Goal: Transaction & Acquisition: Book appointment/travel/reservation

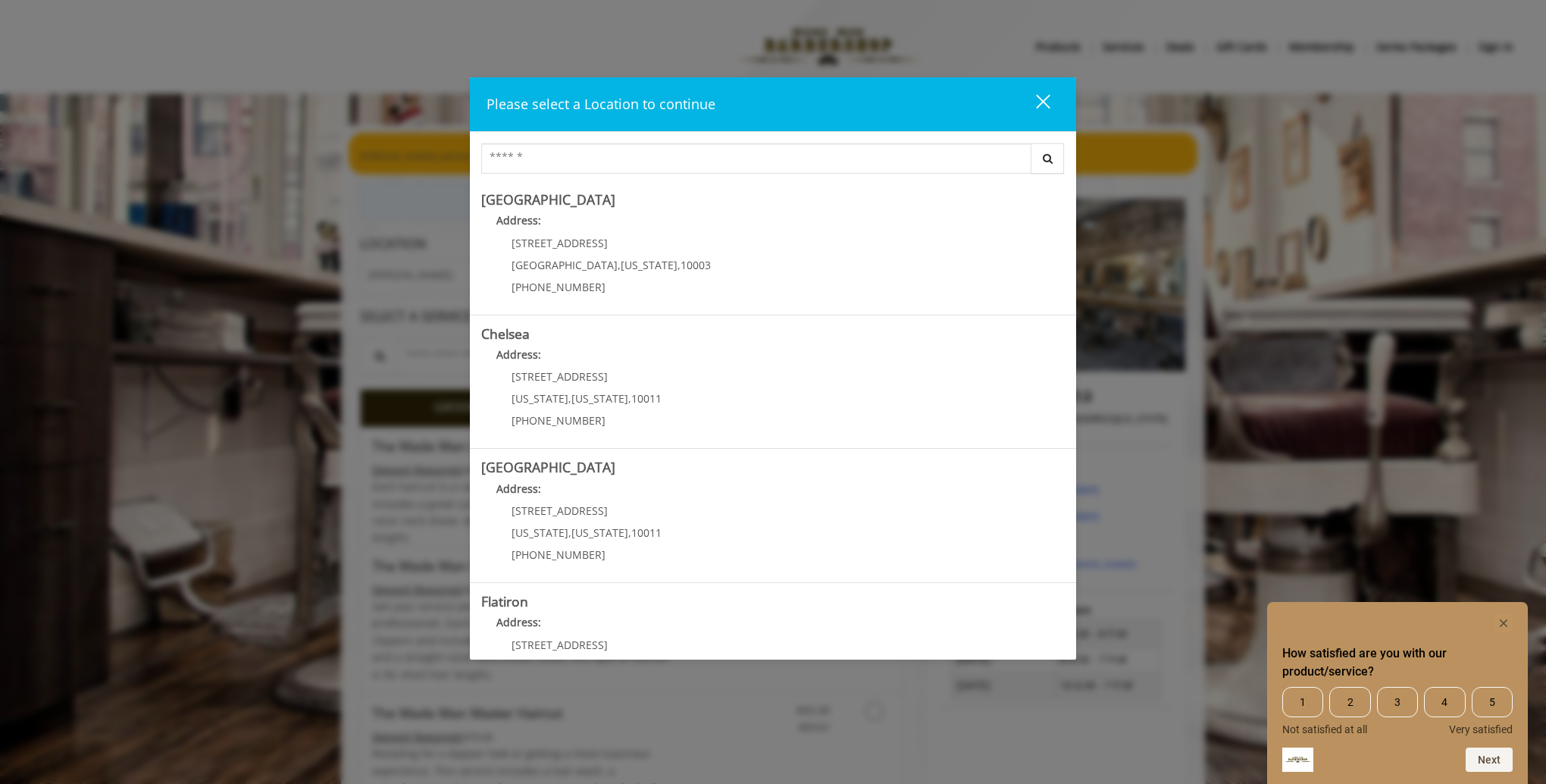
click at [1501, 619] on div "How satisfied are you with our product/service? 1 2 3 4 5 Not satisfied at all …" at bounding box center [1398, 693] width 261 height 182
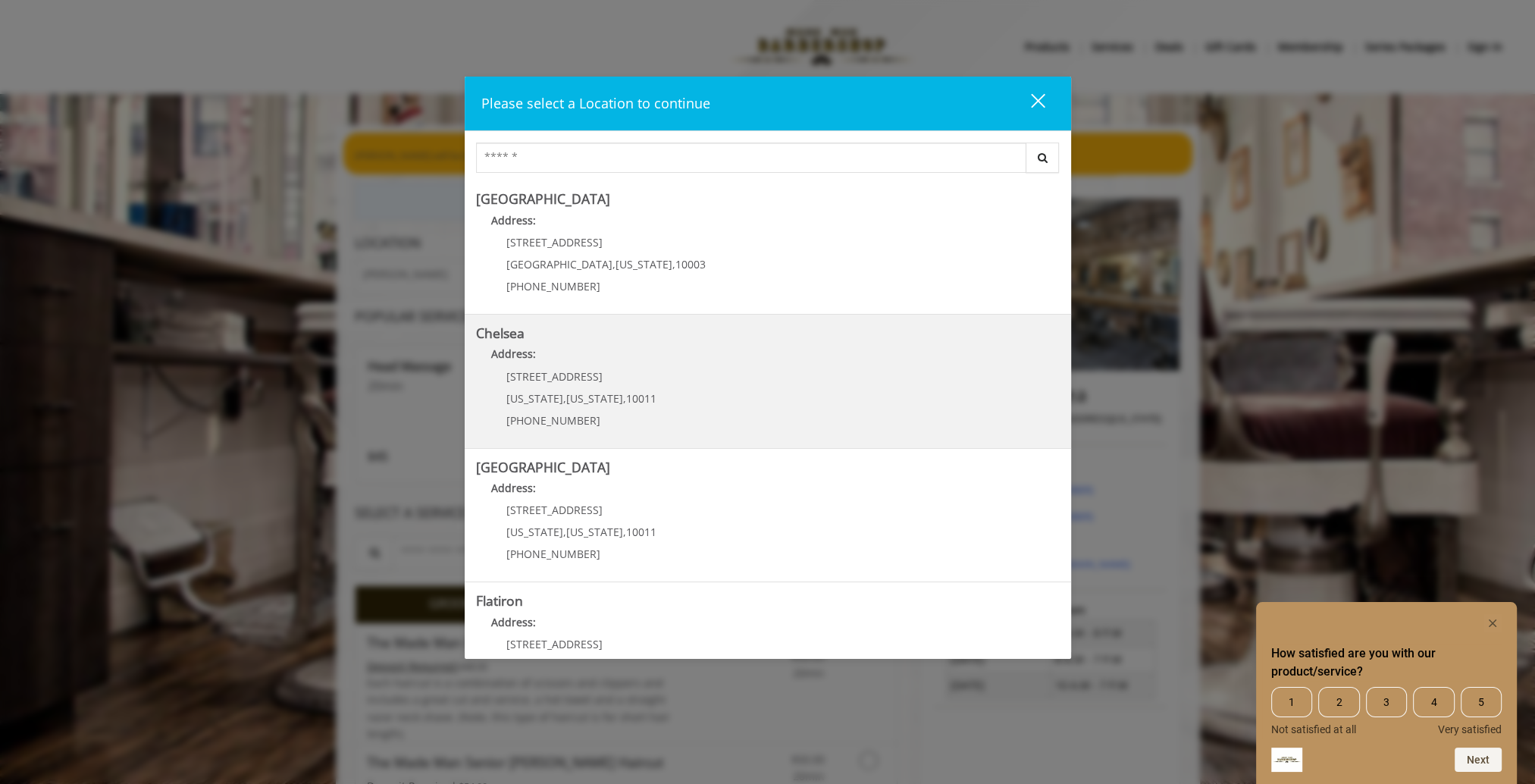
click at [709, 375] on link "Chelsea Address: [STREET_ADDRESS][US_STATE][US_STATE] (917) 639-3902" at bounding box center [768, 381] width 584 height 111
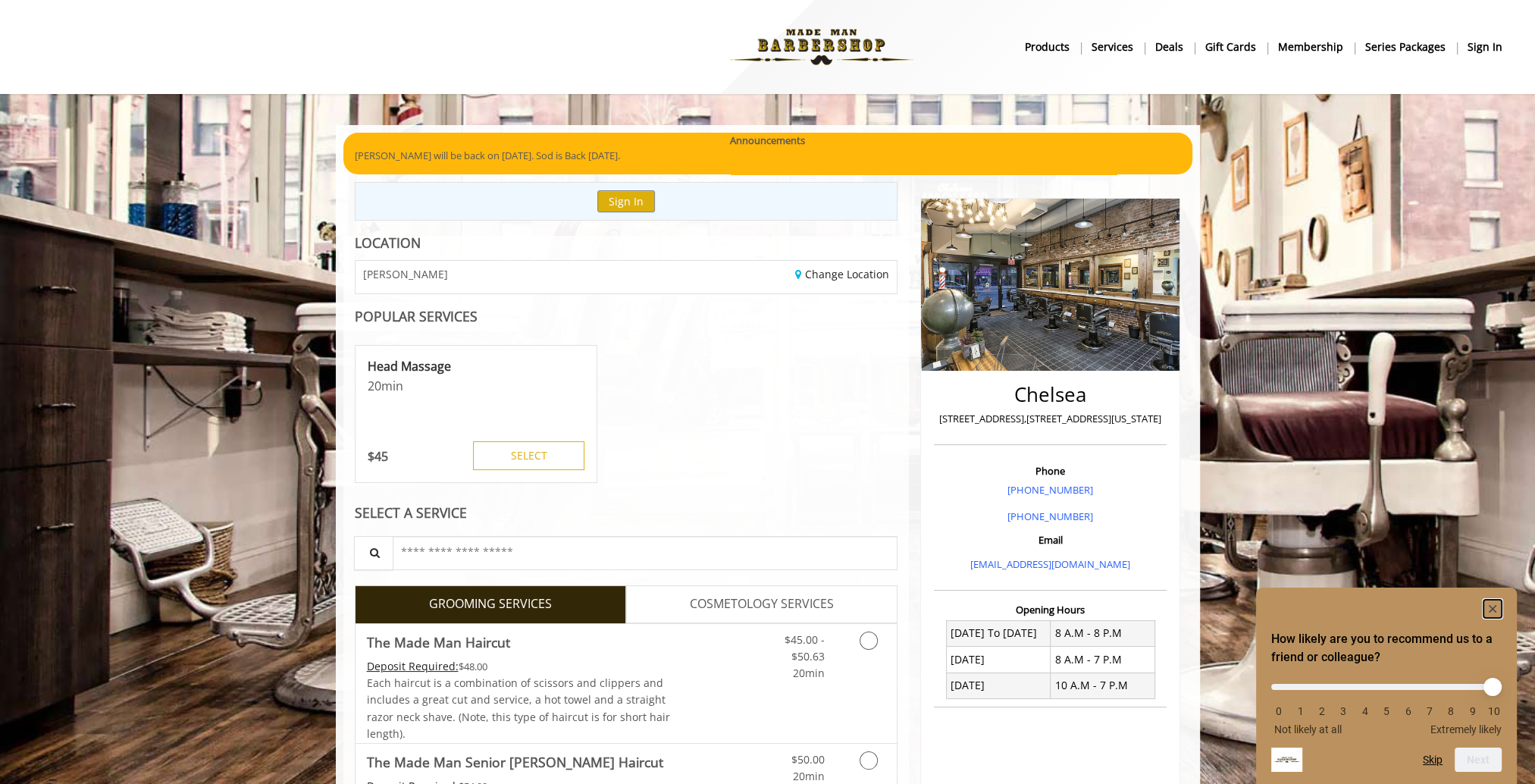
click at [1491, 605] on rect "Hide survey" at bounding box center [1492, 608] width 18 height 18
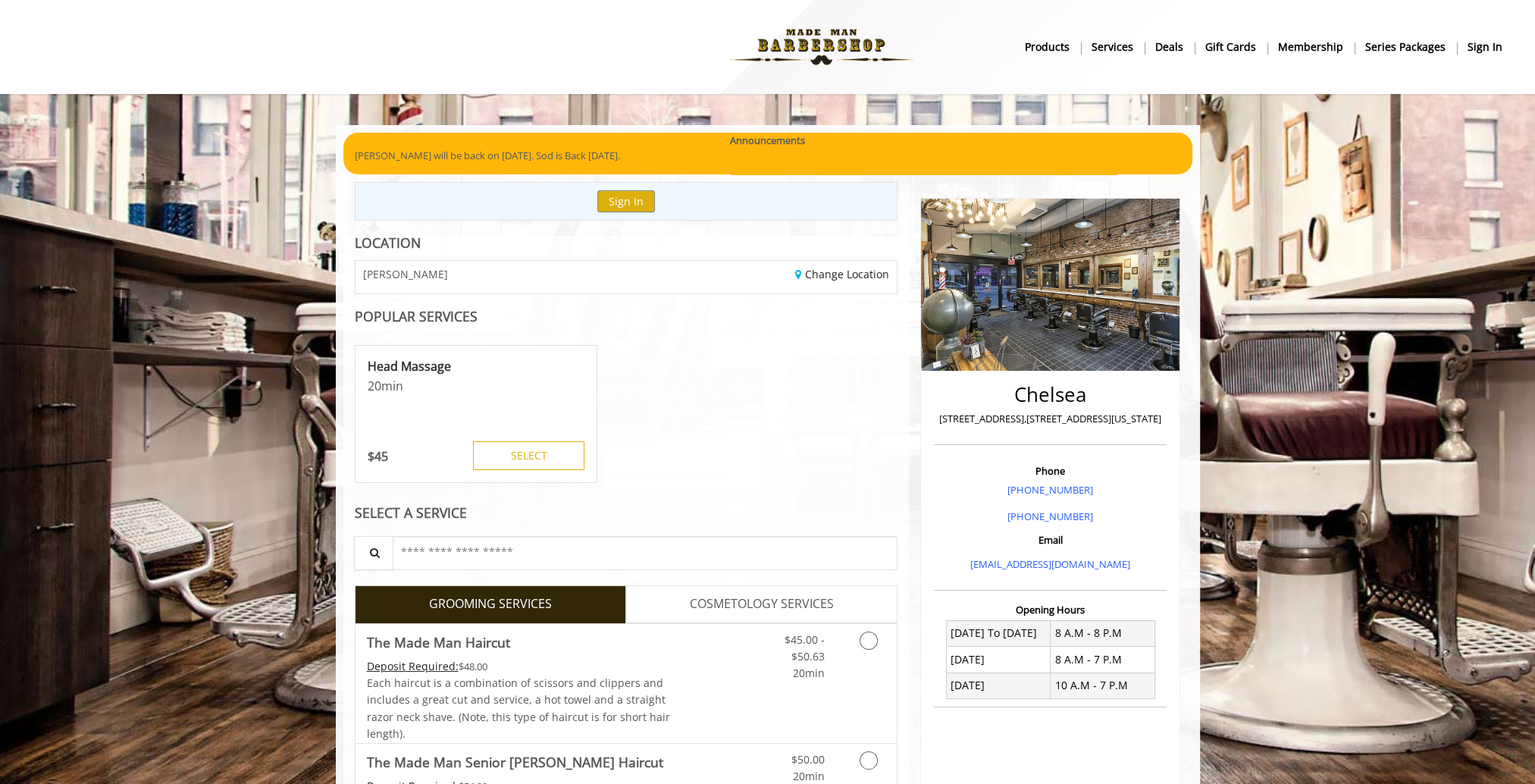
scroll to position [152, 0]
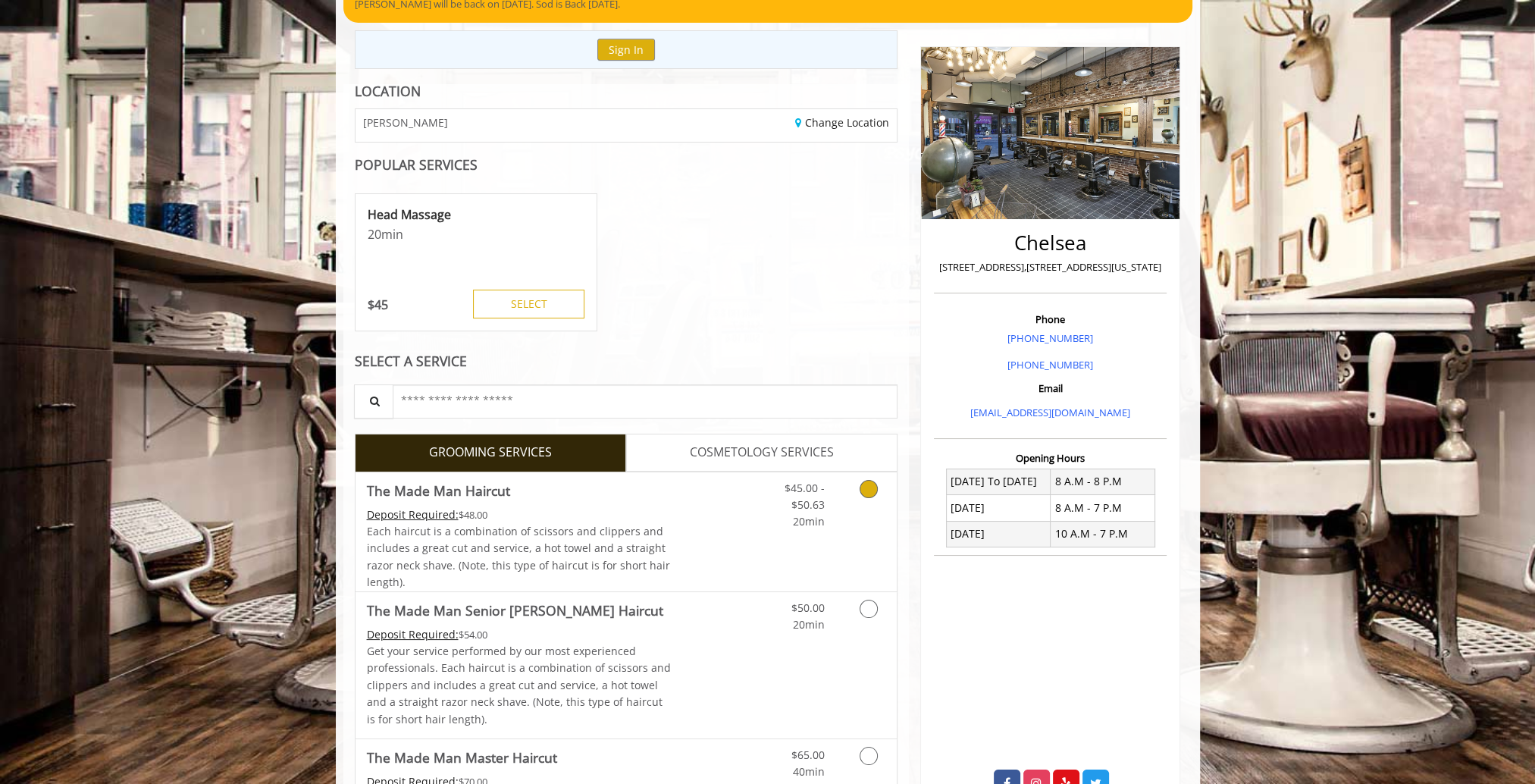
click at [845, 493] on div "Grooming services" at bounding box center [865, 501] width 62 height 58
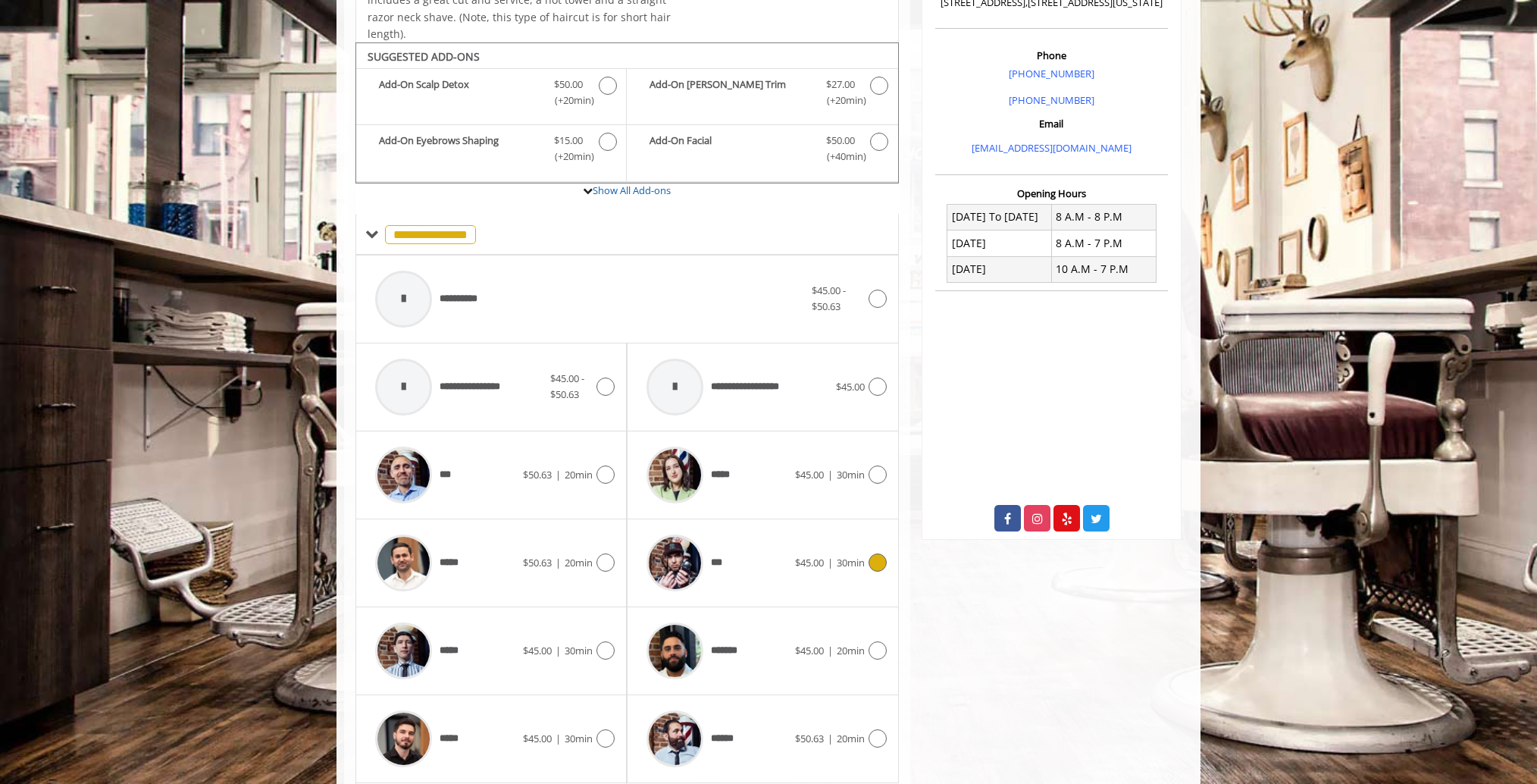
scroll to position [458, 0]
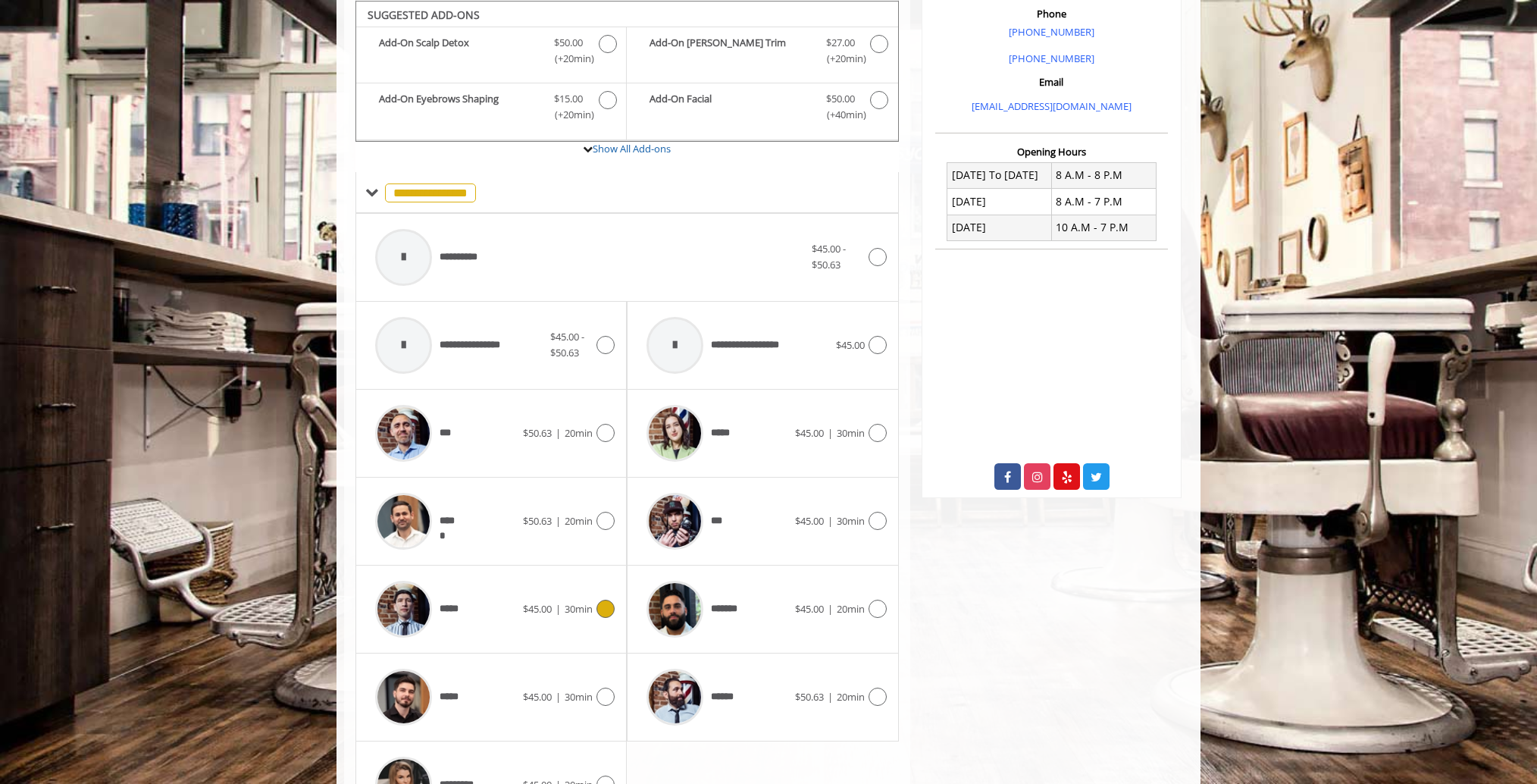
click at [559, 602] on span "|" at bounding box center [558, 608] width 5 height 13
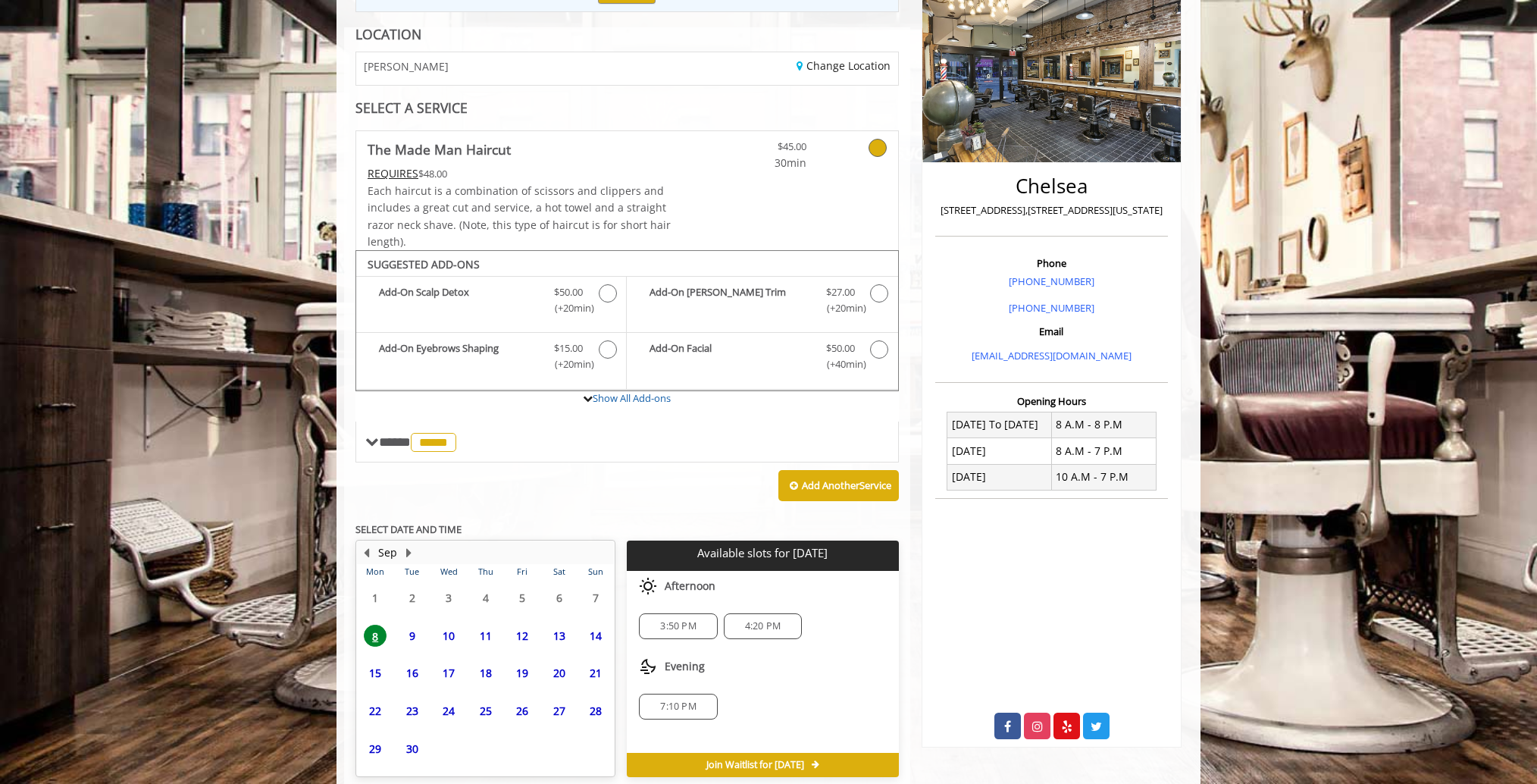
scroll to position [273, 0]
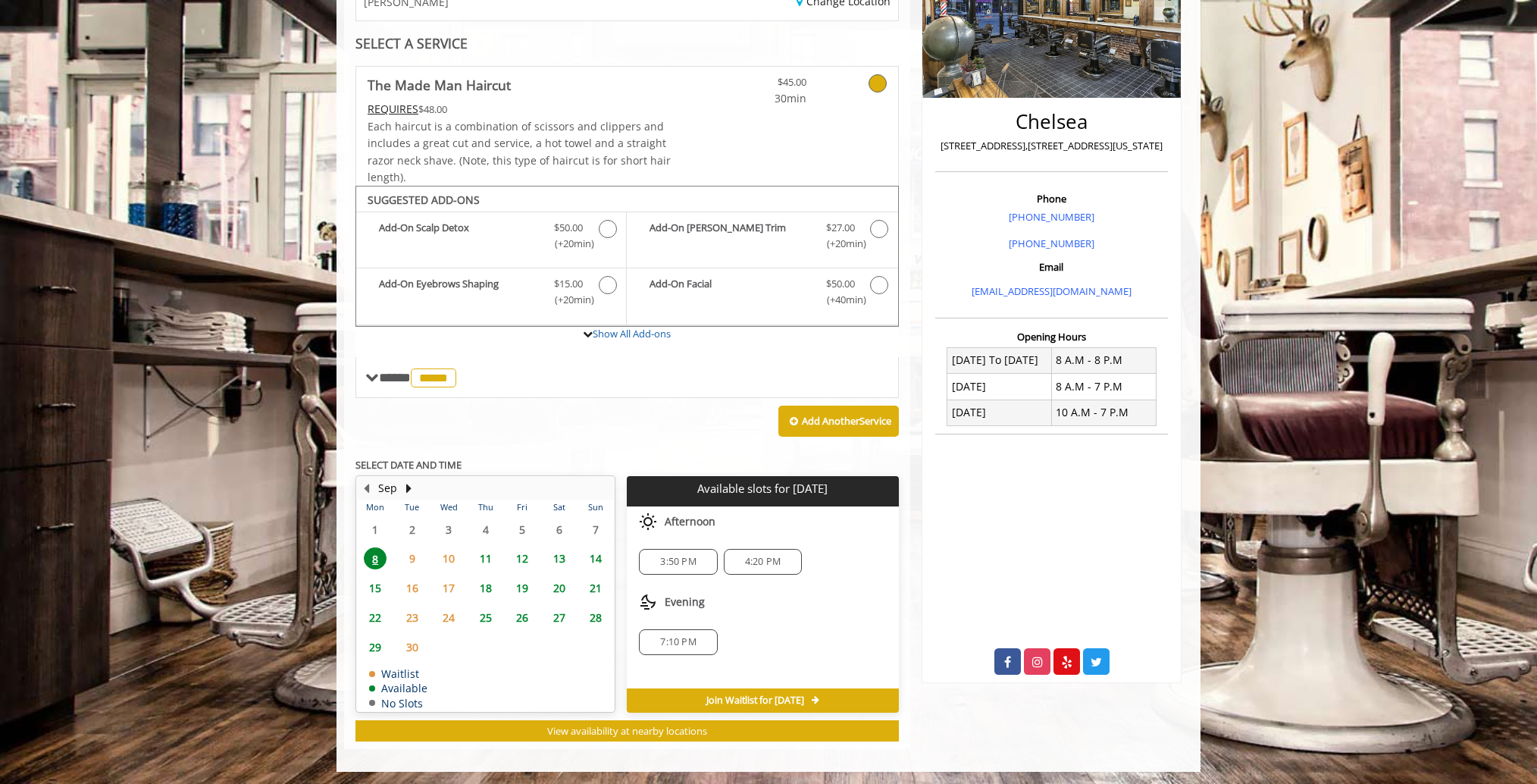
click at [794, 551] on div "4:20 PM" at bounding box center [763, 561] width 78 height 26
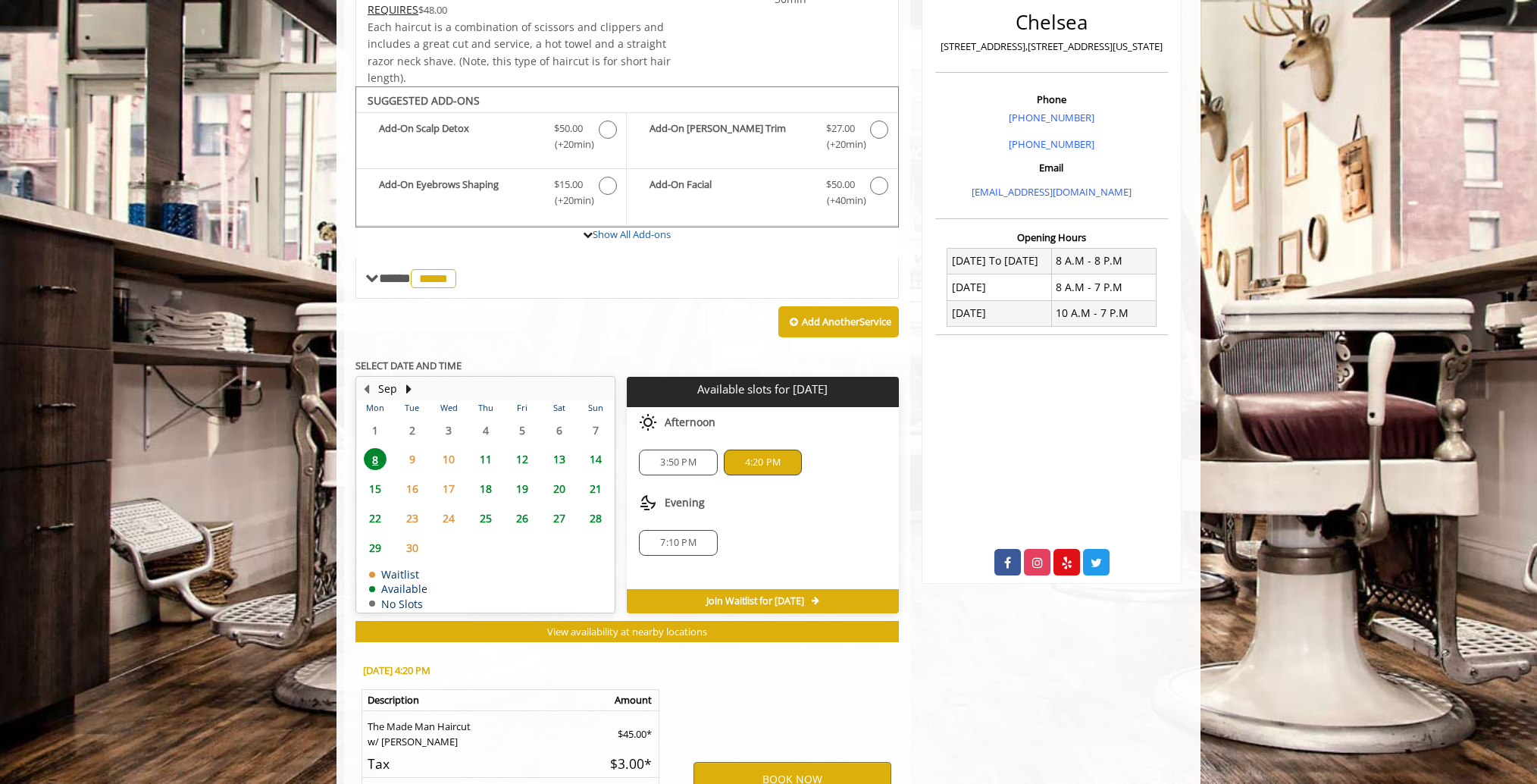
scroll to position [546, 0]
